Goal: Transaction & Acquisition: Purchase product/service

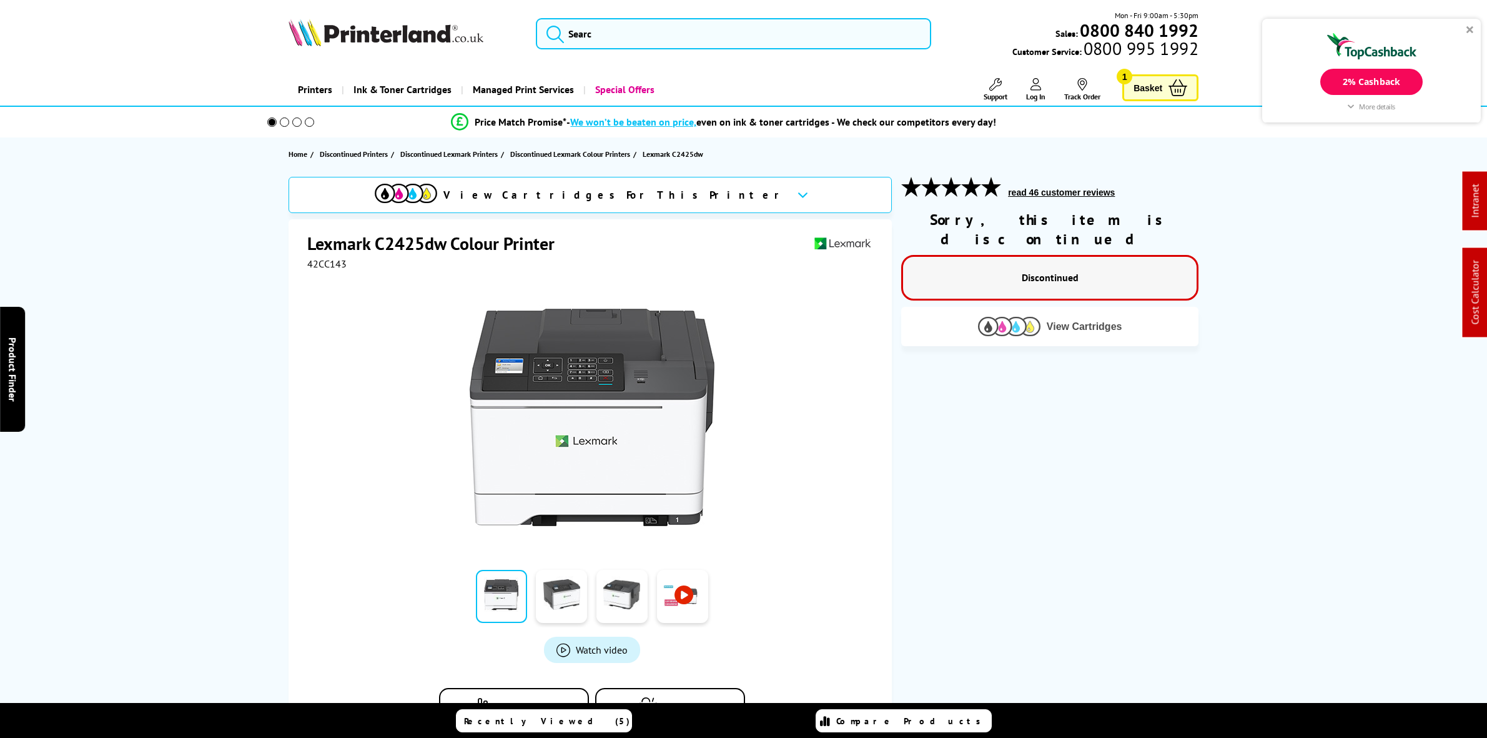
click at [1006, 317] on img at bounding box center [1009, 326] width 62 height 19
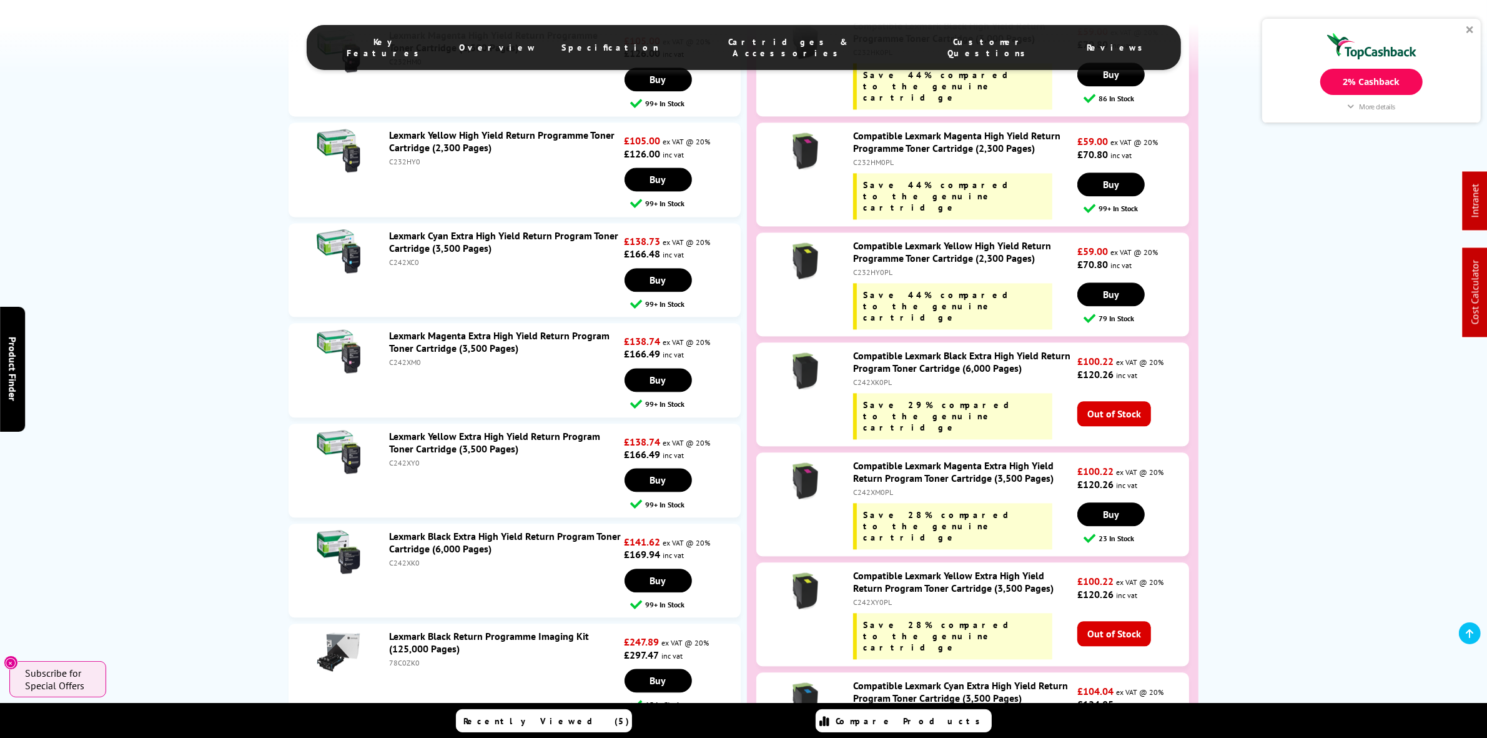
scroll to position [3590, 0]
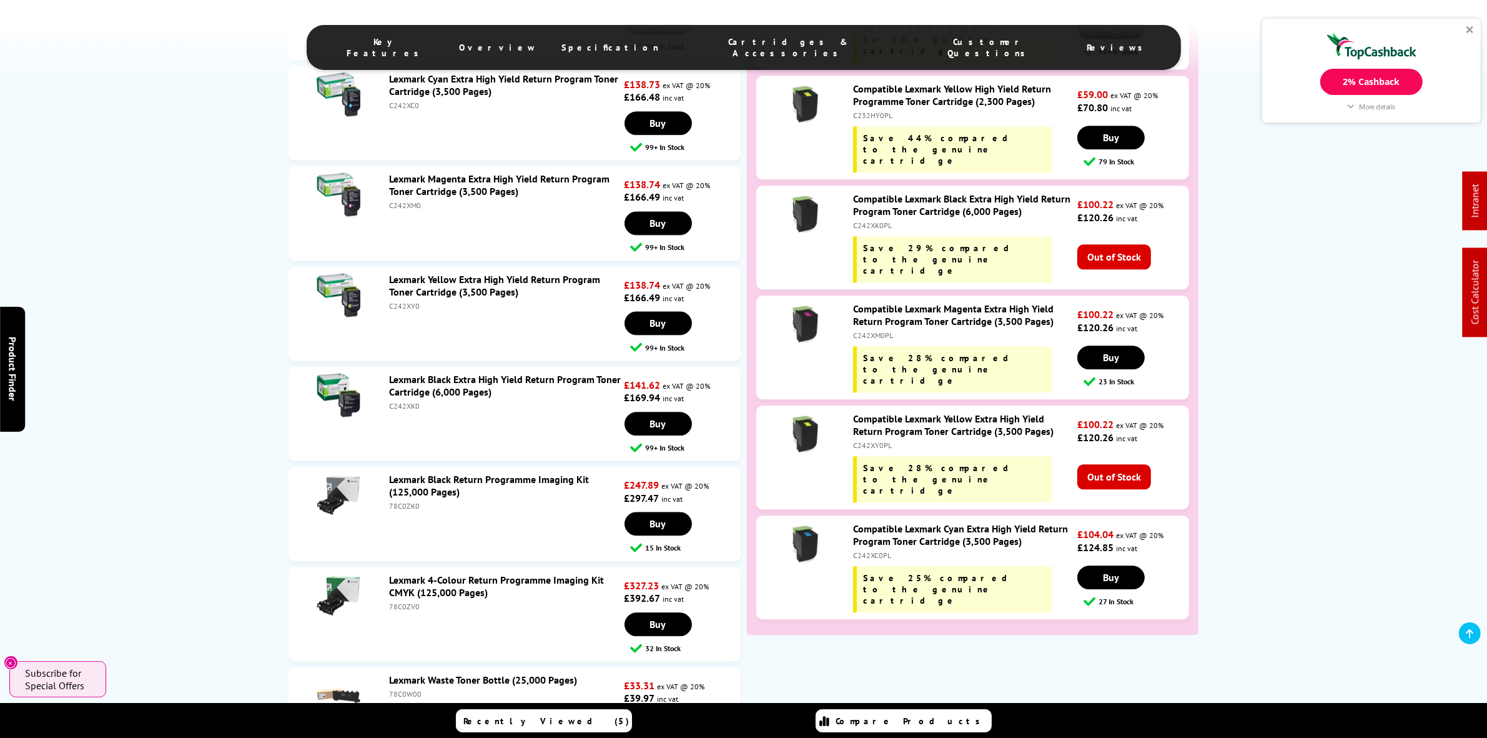
click at [868, 440] on div "C242XY0PL" at bounding box center [963, 444] width 221 height 9
copy div "C242XY0PL"
click at [863, 221] on div "C242XK0PL" at bounding box center [963, 225] width 221 height 9
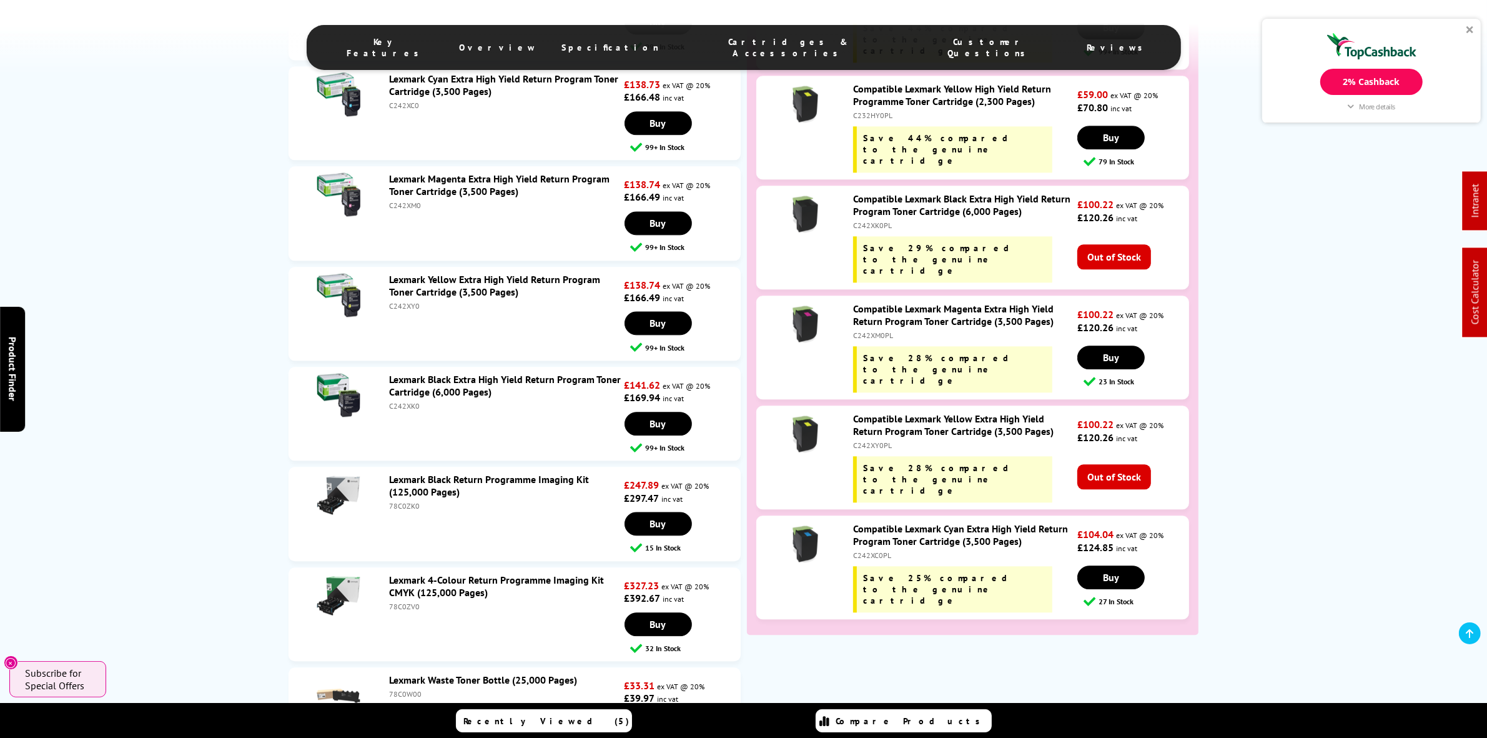
copy div "C242XK0PL"
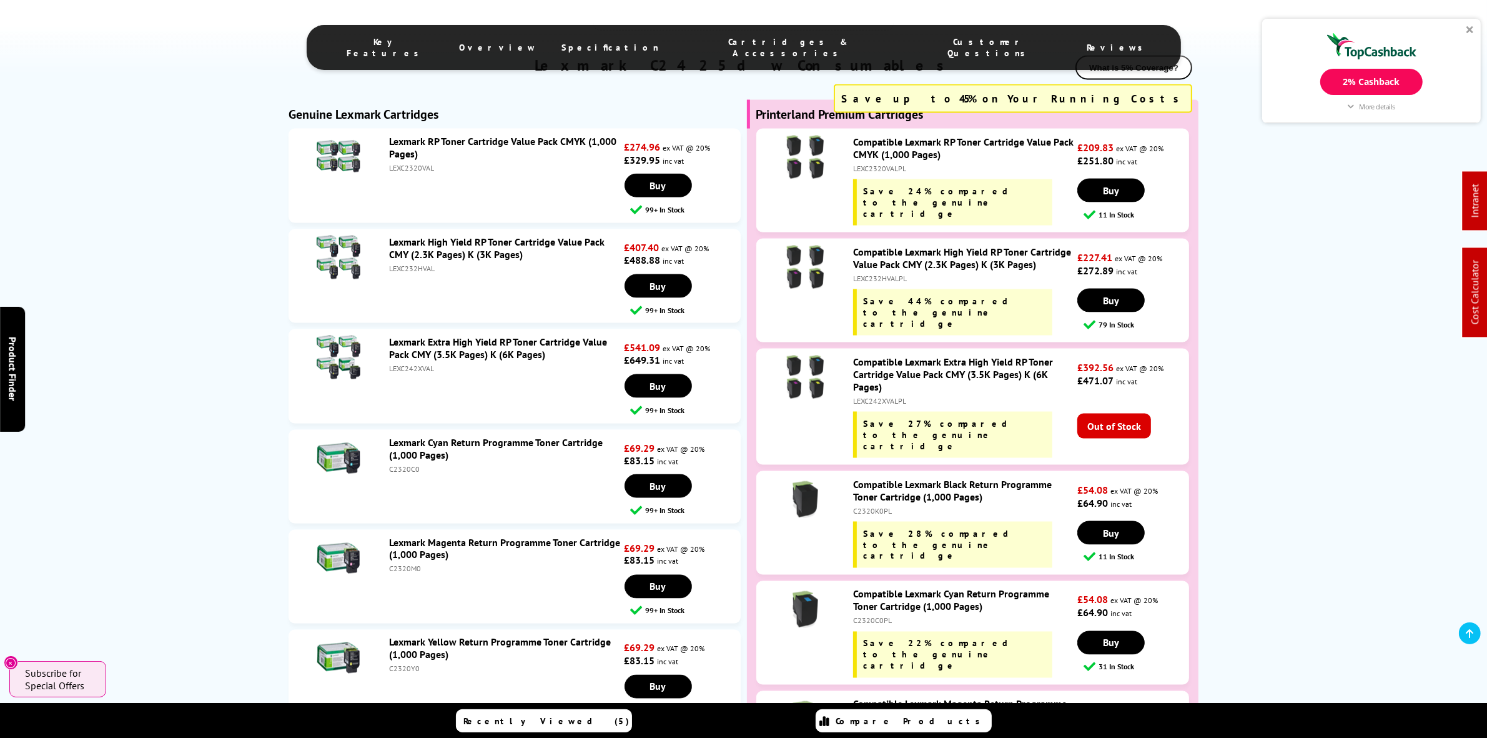
scroll to position [2419, 0]
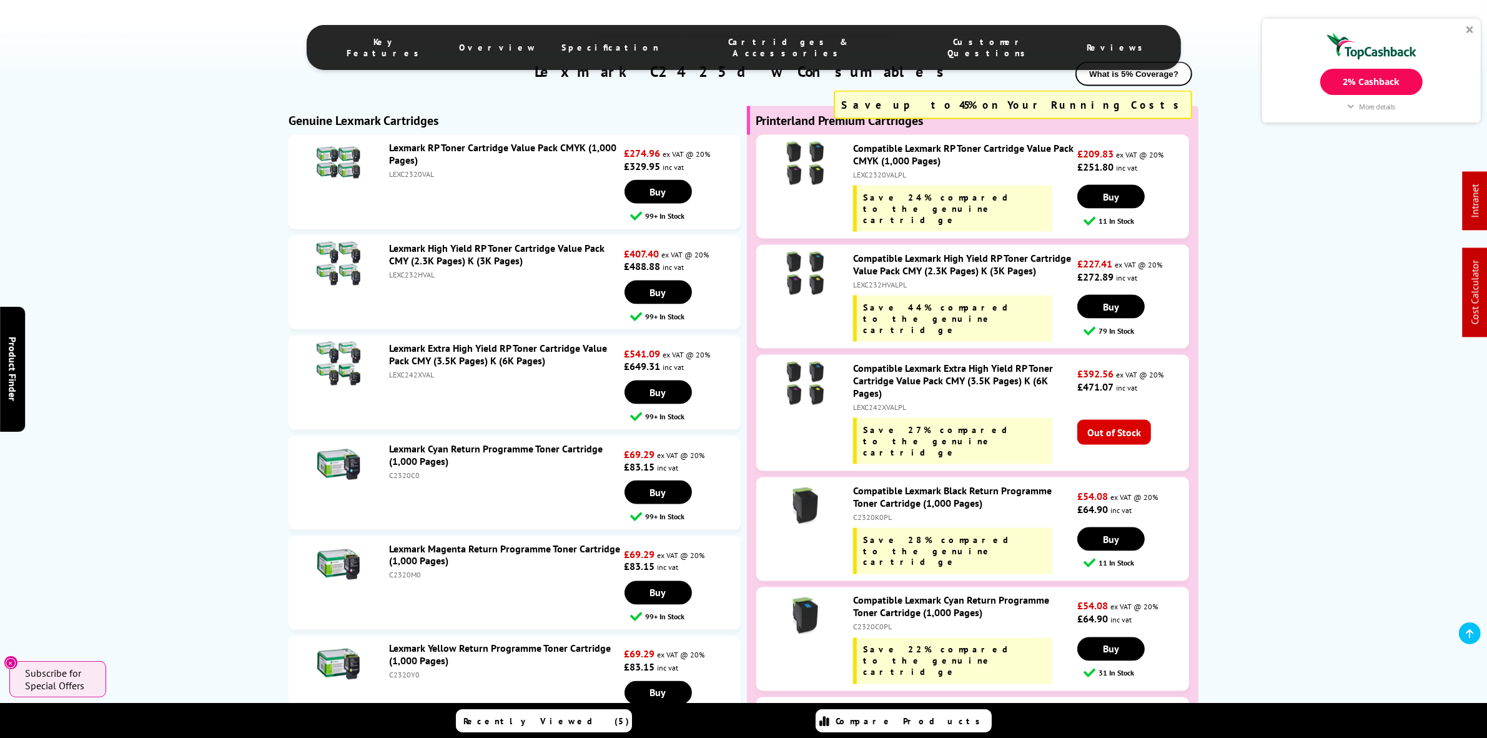
click at [870, 289] on div "LEXC232HVALPL" at bounding box center [963, 284] width 221 height 9
copy div "LEXC232HVALPL"
drag, startPoint x: 886, startPoint y: 330, endPoint x: 876, endPoint y: 324, distance: 11.8
click at [876, 289] on div "LEXC232HVALPL" at bounding box center [963, 284] width 221 height 9
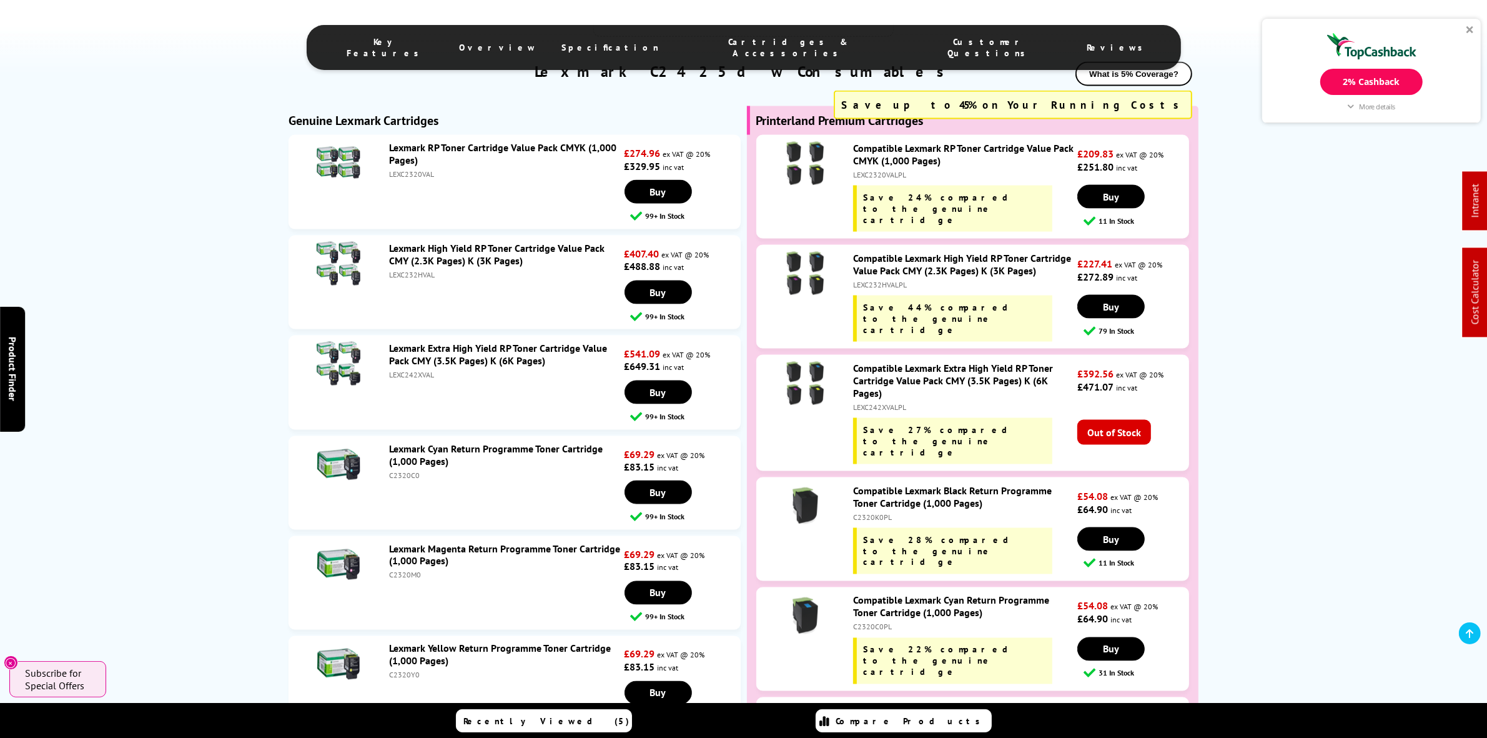
click at [876, 289] on div "LEXC232HVALPL" at bounding box center [963, 284] width 221 height 9
copy div "LEXC232HVALPL"
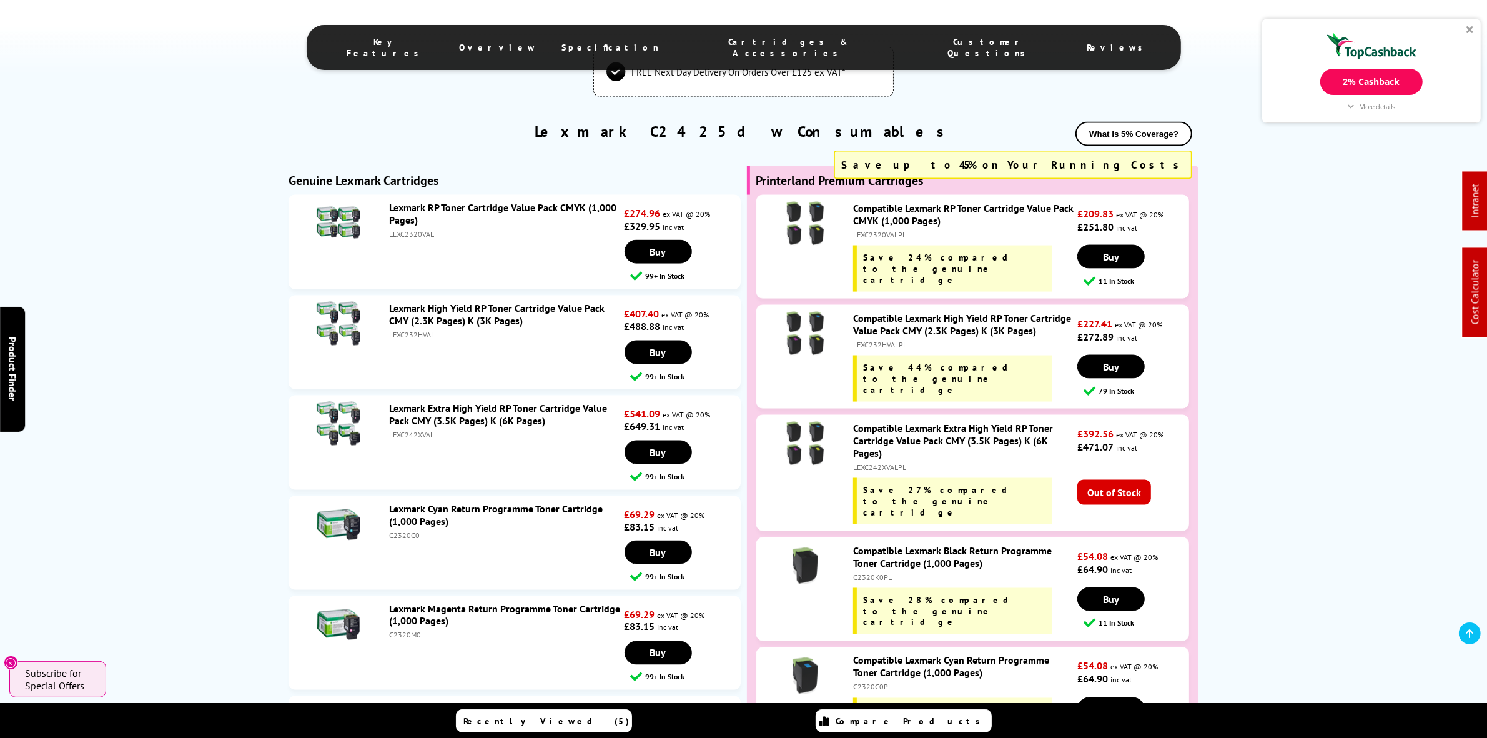
scroll to position [2341, 0]
